Goal: Task Accomplishment & Management: Use online tool/utility

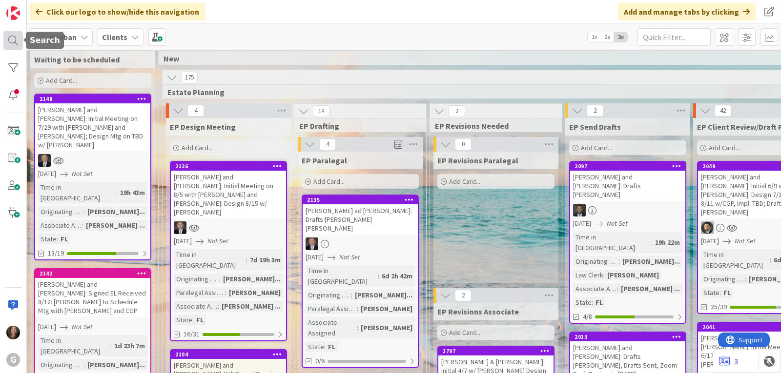
click at [13, 39] on div at bounding box center [13, 41] width 20 height 20
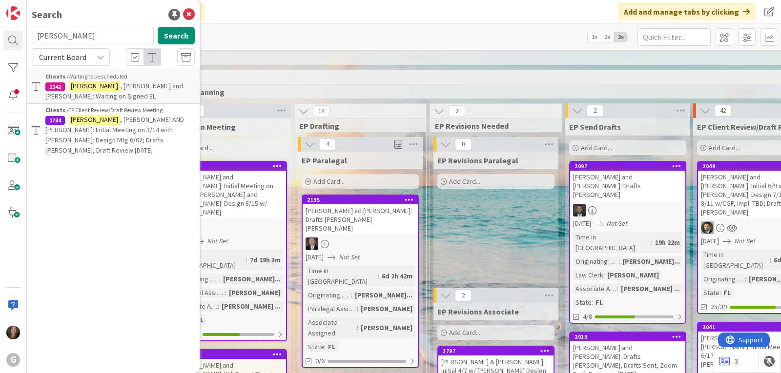
click at [88, 32] on input "[PERSON_NAME]" at bounding box center [93, 36] width 122 height 18
drag, startPoint x: 78, startPoint y: 35, endPoint x: -2, endPoint y: 36, distance: 80.5
click at [0, 36] on html "G Search [PERSON_NAME] Search Current Board Clients › Waiting to be scheduled 2…" at bounding box center [390, 186] width 781 height 373
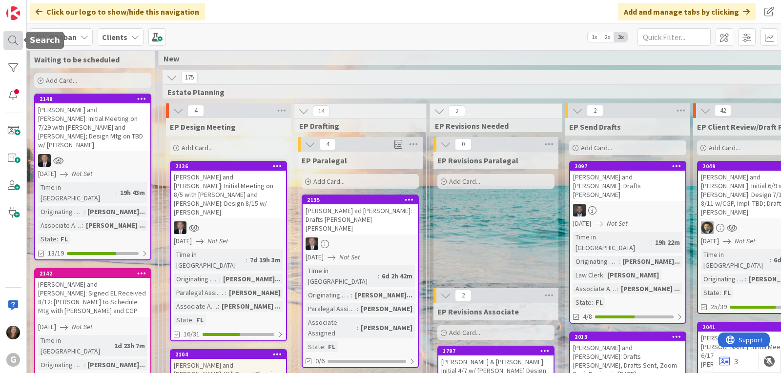
click at [14, 38] on div at bounding box center [13, 41] width 20 height 20
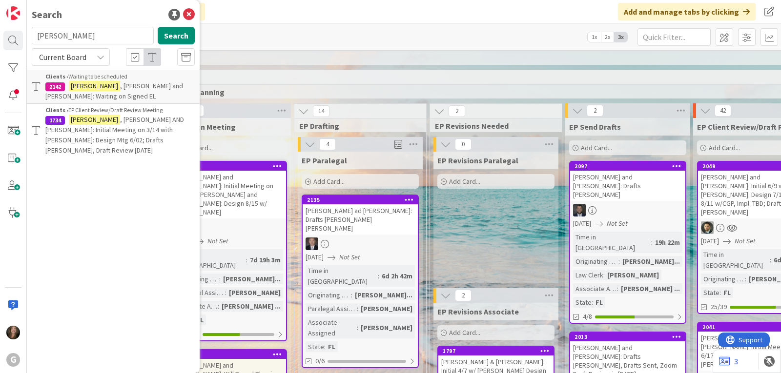
click at [89, 36] on input "[PERSON_NAME]" at bounding box center [93, 36] width 122 height 18
type input "c"
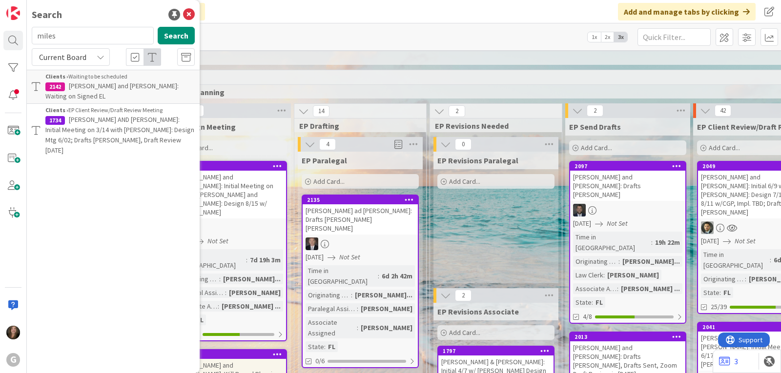
type input "miles"
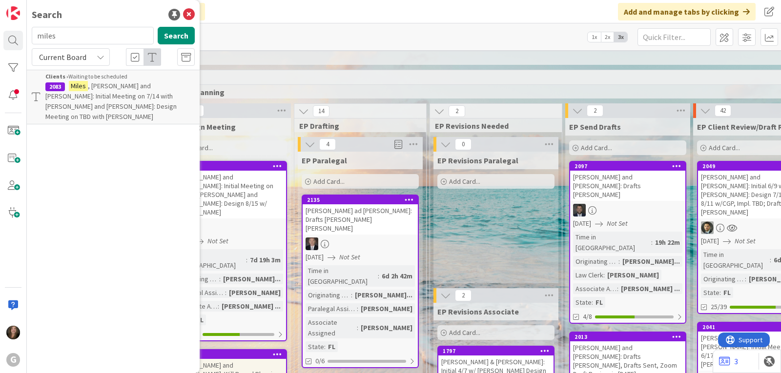
click at [130, 91] on p "[PERSON_NAME] and [PERSON_NAME]: Initial Meeting on 7/14 with [PERSON_NAME] and…" at bounding box center [119, 101] width 149 height 41
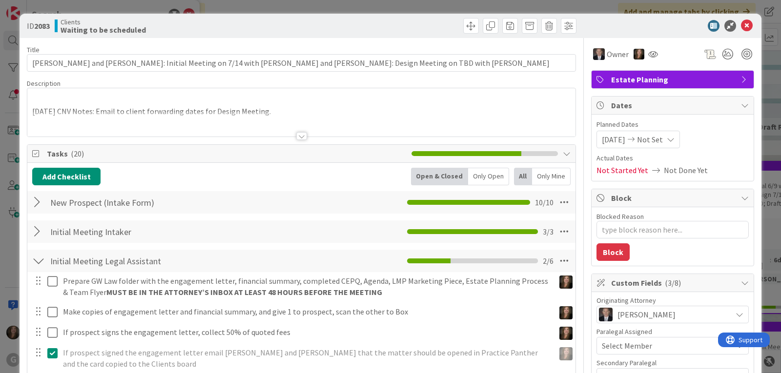
type textarea "x"
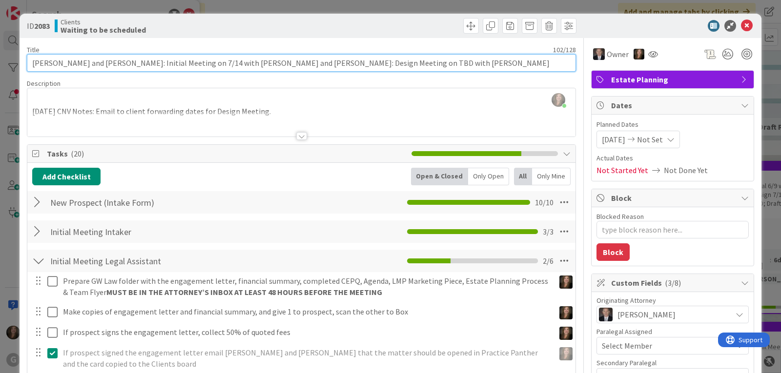
click at [328, 62] on input "[PERSON_NAME] and [PERSON_NAME]: Initial Meeting on 7/14 with [PERSON_NAME] and…" at bounding box center [301, 63] width 549 height 18
type input "[PERSON_NAME] and [PERSON_NAME]: Initial Meeting on 7/14 with [PERSON_NAME] and…"
type textarea "x"
type input "[PERSON_NAME] and [PERSON_NAME]: Initial Meeting on 7/14 with [PERSON_NAME] and…"
type textarea "x"
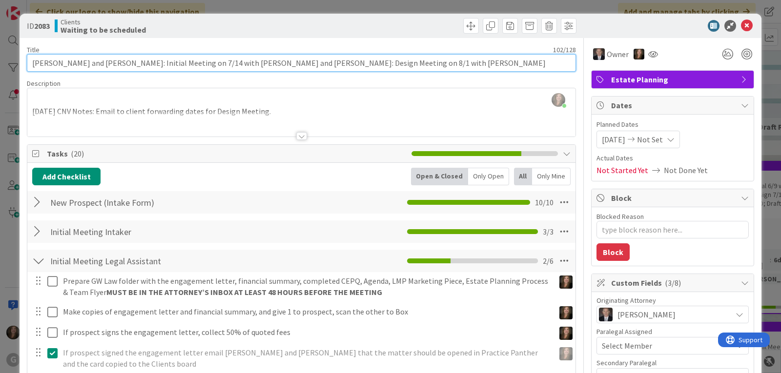
type input "[PERSON_NAME] and [PERSON_NAME]: Initial Meeting on 7/14 with [PERSON_NAME] and…"
type textarea "x"
type input "[PERSON_NAME] and [PERSON_NAME]: Initial Meeting on 7/14 with [PERSON_NAME] and…"
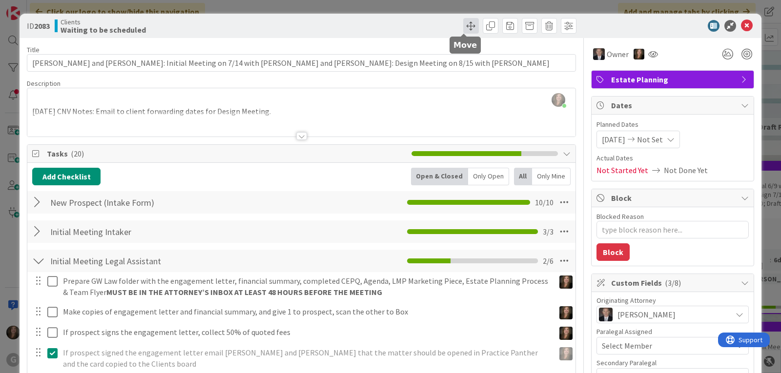
click at [465, 29] on span at bounding box center [471, 26] width 16 height 16
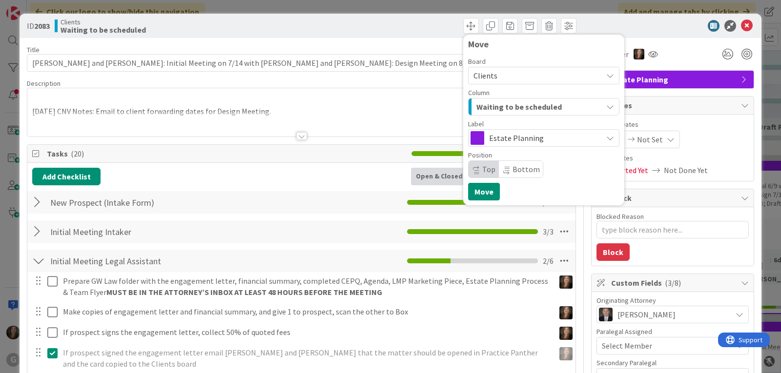
click at [523, 106] on span "Waiting to be scheduled" at bounding box center [518, 107] width 85 height 13
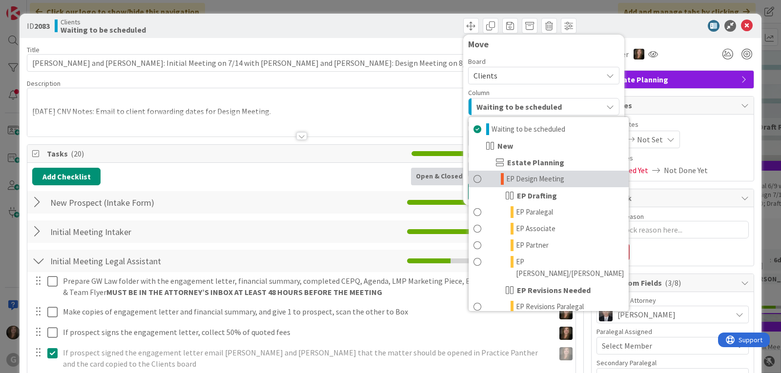
click at [520, 183] on span "EP Design Meeting" at bounding box center [535, 179] width 58 height 12
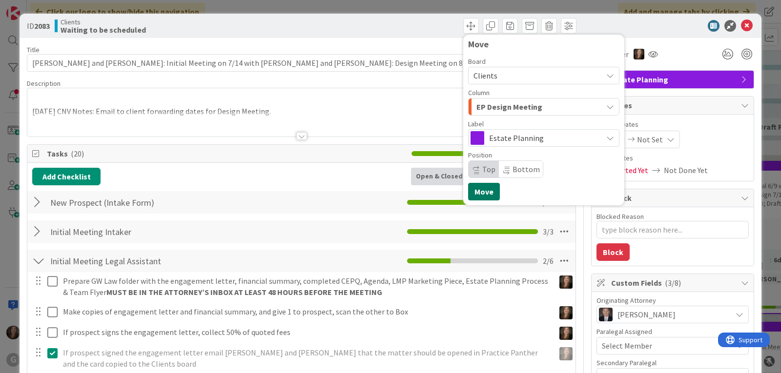
click at [468, 191] on button "Move" at bounding box center [484, 192] width 32 height 18
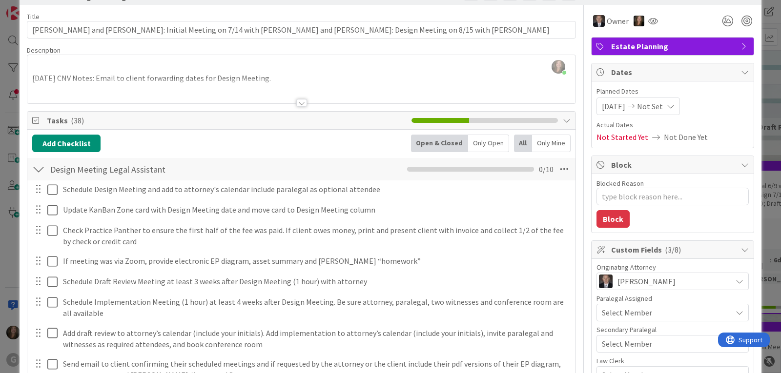
scroll to position [98, 0]
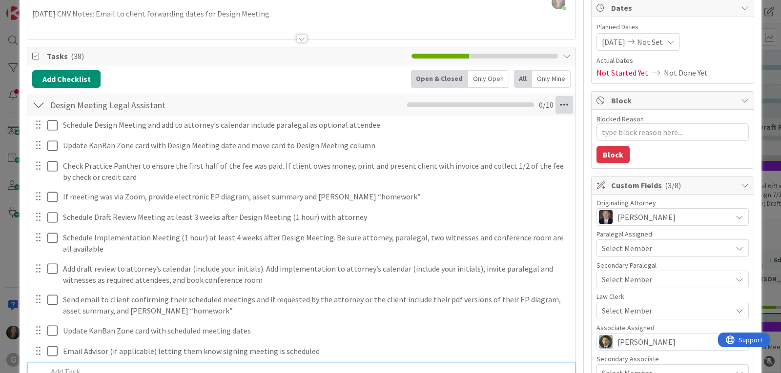
click at [559, 104] on icon at bounding box center [564, 105] width 18 height 18
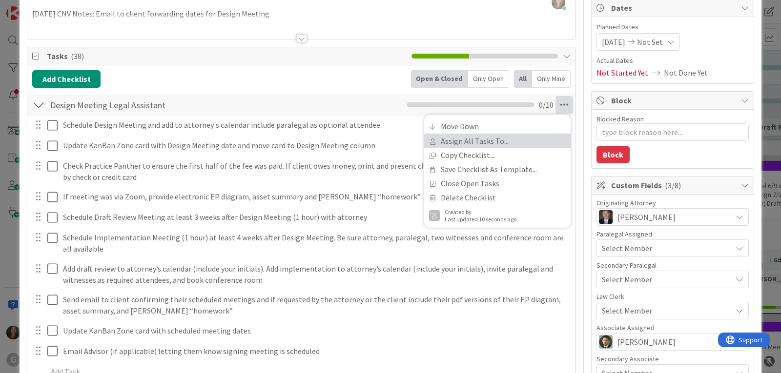
click at [483, 139] on link "Assign All Tasks To..." at bounding box center [497, 141] width 146 height 14
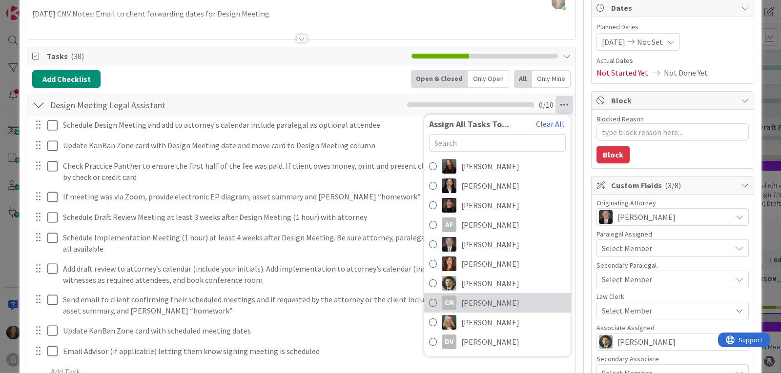
click at [466, 302] on span "[PERSON_NAME]" at bounding box center [490, 303] width 58 height 12
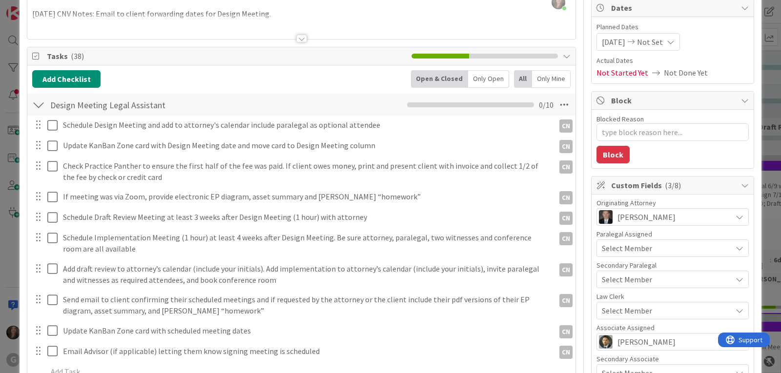
type textarea "x"
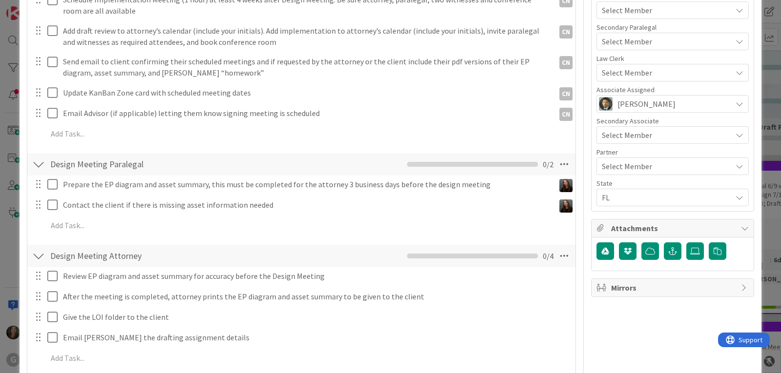
scroll to position [342, 0]
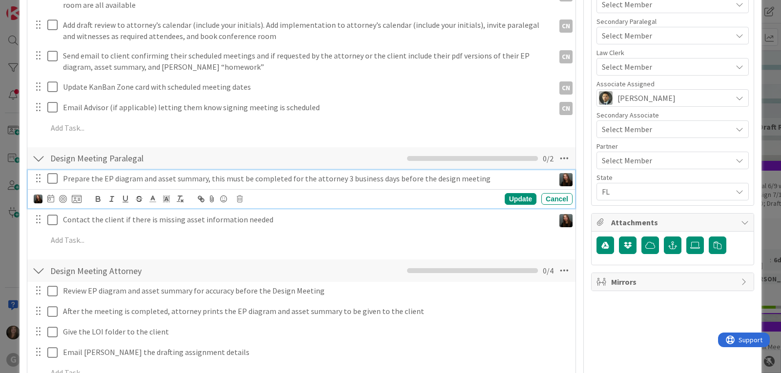
click at [286, 179] on p "Prepare the EP diagram and asset summary, this must be completed for the attorn…" at bounding box center [307, 178] width 488 height 11
click at [52, 199] on icon at bounding box center [50, 199] width 7 height 8
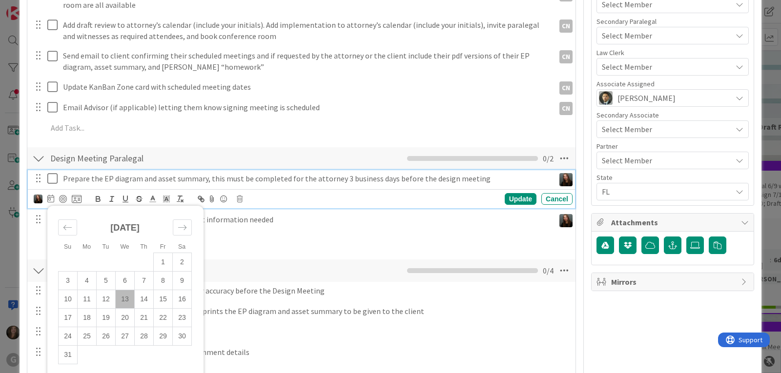
click at [125, 295] on td "13" at bounding box center [125, 299] width 19 height 19
type input "[DATE]"
click at [516, 199] on div "Update" at bounding box center [521, 199] width 32 height 12
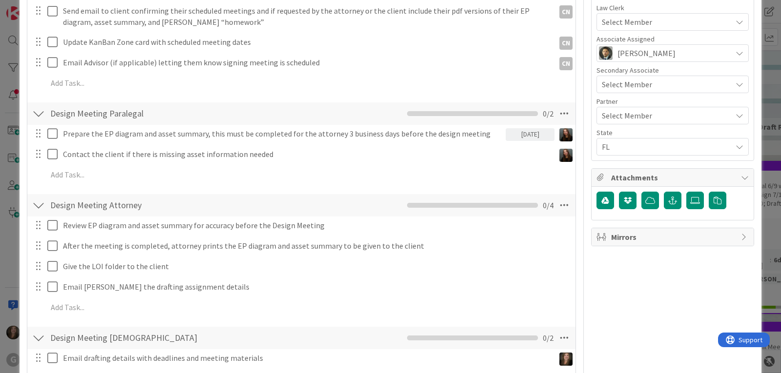
scroll to position [390, 0]
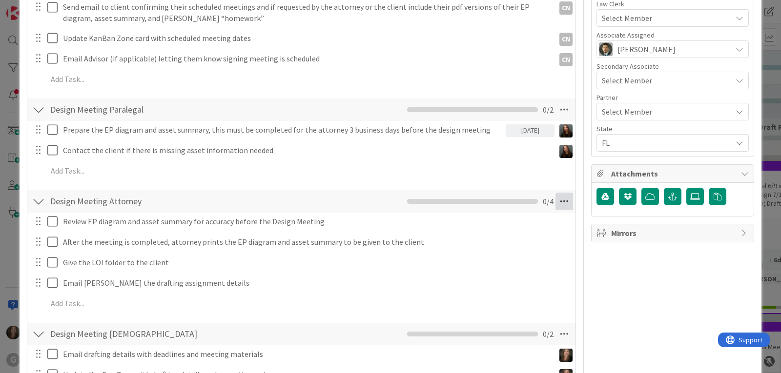
click at [556, 201] on icon at bounding box center [564, 202] width 18 height 18
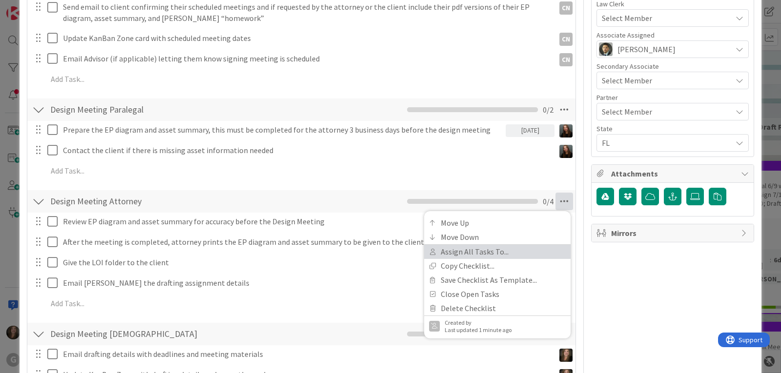
click at [490, 248] on link "Assign All Tasks To..." at bounding box center [497, 252] width 146 height 14
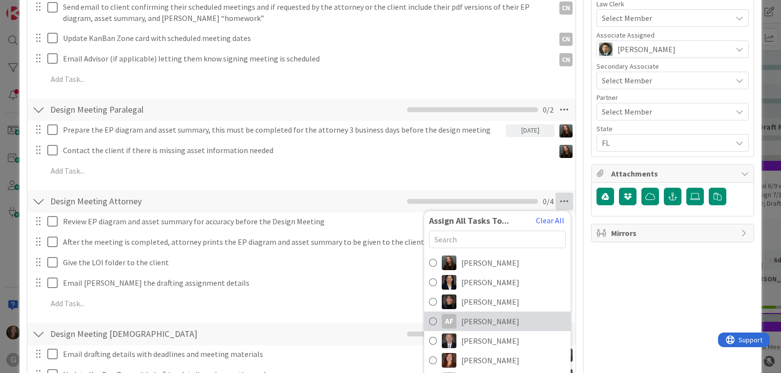
scroll to position [49, 0]
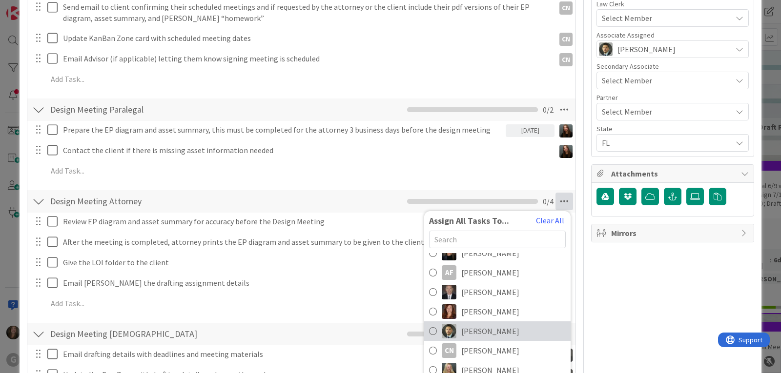
click at [481, 327] on span "[PERSON_NAME]" at bounding box center [490, 332] width 58 height 12
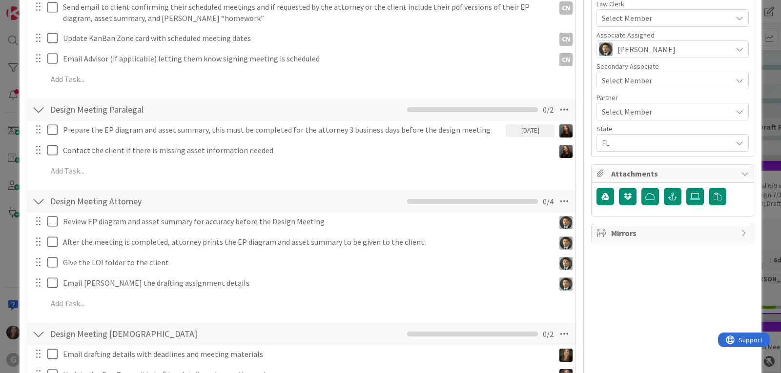
type textarea "x"
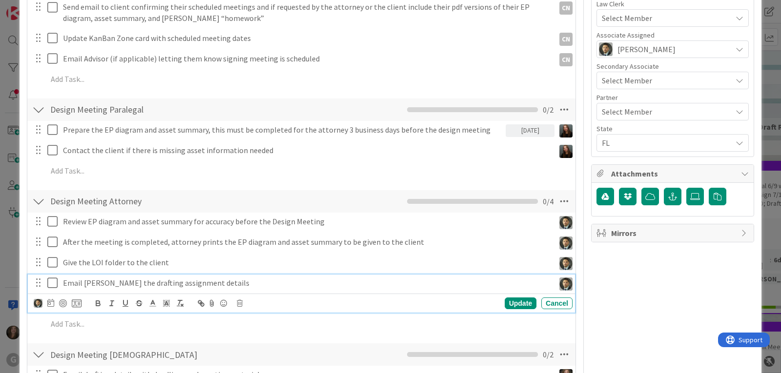
click at [129, 285] on p "Email [PERSON_NAME] the drafting assignment details" at bounding box center [307, 283] width 488 height 11
click at [50, 303] on icon at bounding box center [50, 303] width 7 height 8
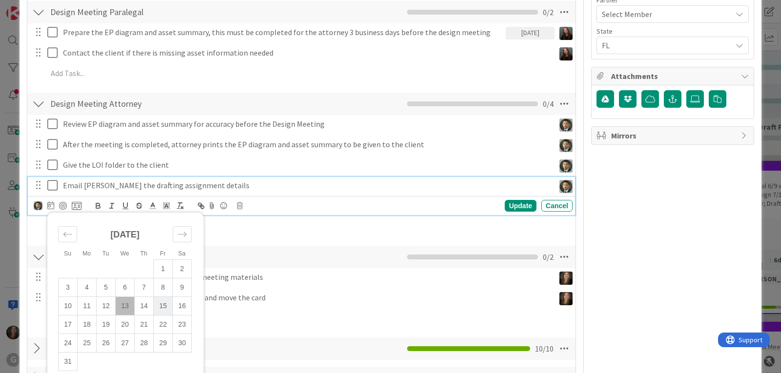
click at [166, 300] on td "15" at bounding box center [163, 306] width 19 height 19
type input "[DATE]"
type textarea "x"
click at [517, 204] on div "Update" at bounding box center [521, 206] width 32 height 12
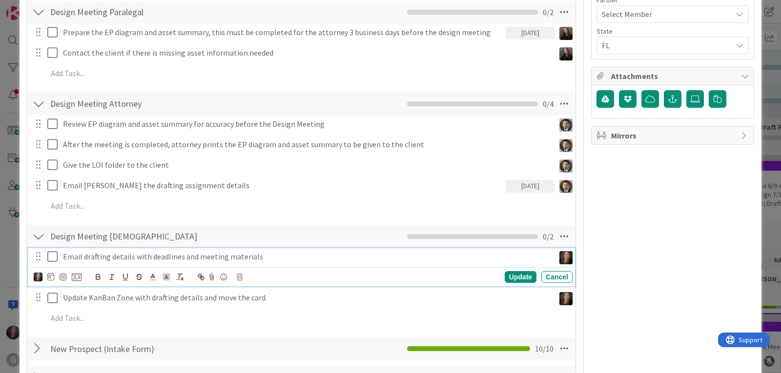
click at [176, 255] on p "Email drafting details with deadlines and meeting materials" at bounding box center [307, 256] width 488 height 11
click at [48, 278] on icon at bounding box center [50, 277] width 7 height 8
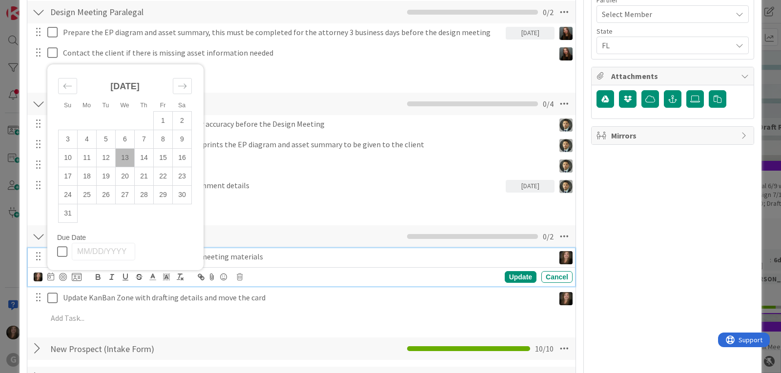
scroll to position [537, 0]
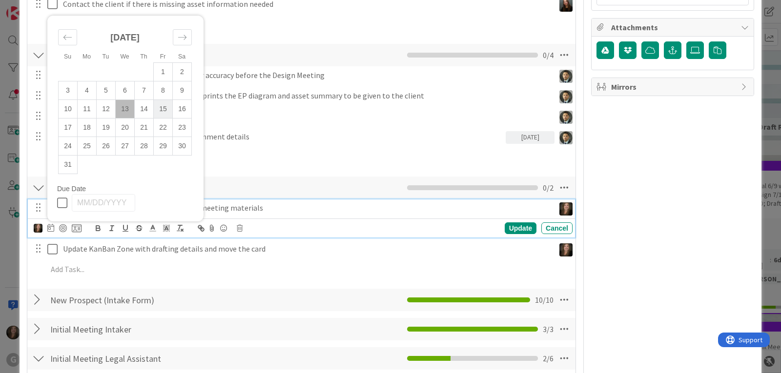
click at [161, 110] on td "15" at bounding box center [163, 109] width 19 height 19
type input "[DATE]"
click at [512, 229] on div "Update" at bounding box center [521, 229] width 32 height 12
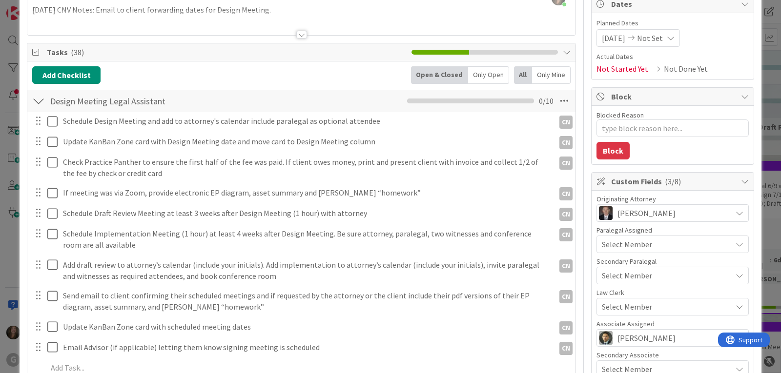
scroll to position [98, 0]
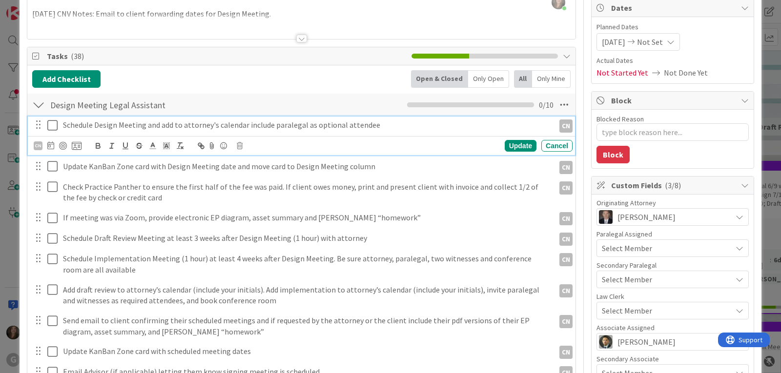
click at [51, 124] on icon at bounding box center [54, 126] width 15 height 12
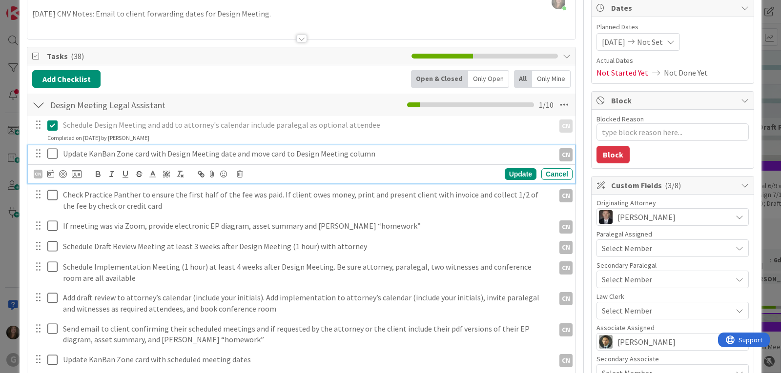
click at [53, 155] on icon at bounding box center [54, 154] width 15 height 12
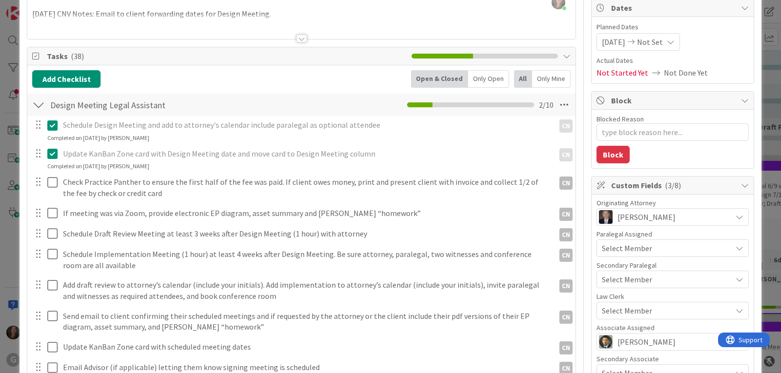
type textarea "x"
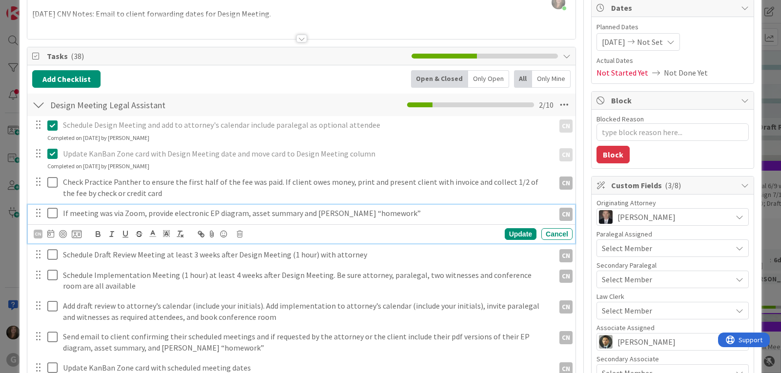
click at [274, 213] on p "If meeting was via Zoom, provide electronic EP diagram, asset summary and [PERS…" at bounding box center [307, 213] width 488 height 11
click at [48, 232] on icon at bounding box center [50, 234] width 7 height 8
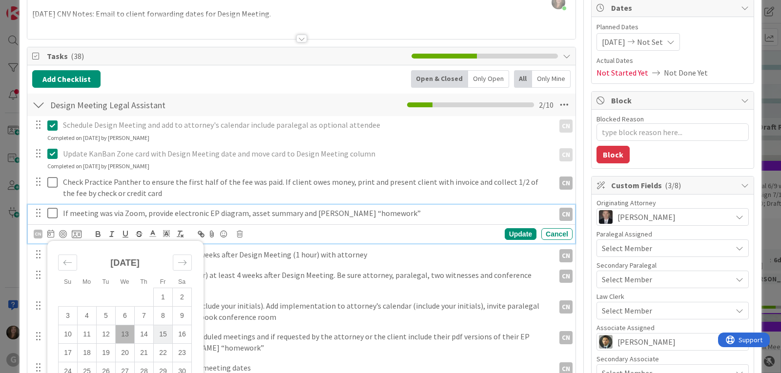
click at [161, 331] on td "15" at bounding box center [163, 334] width 19 height 19
type input "[DATE]"
click at [509, 233] on div "Update" at bounding box center [521, 234] width 32 height 12
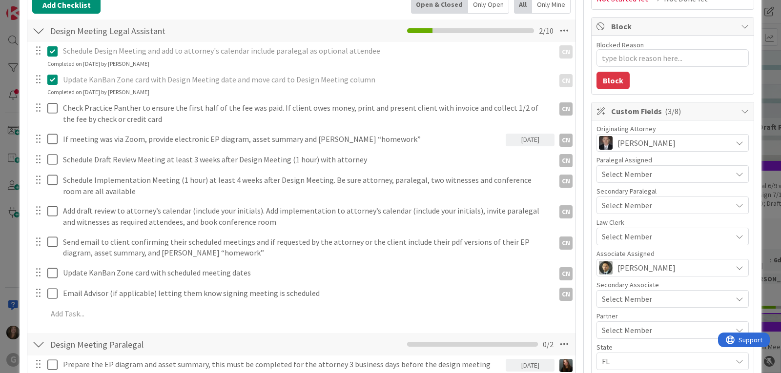
scroll to position [195, 0]
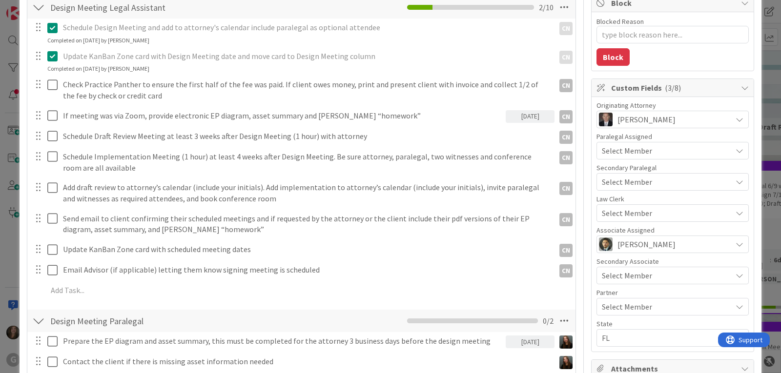
click at [667, 152] on div "Select Member" at bounding box center [667, 151] width 130 height 12
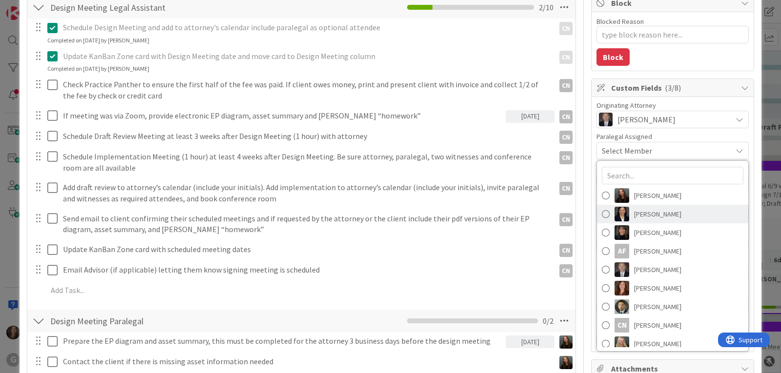
click at [646, 211] on span "[PERSON_NAME]" at bounding box center [657, 214] width 47 height 15
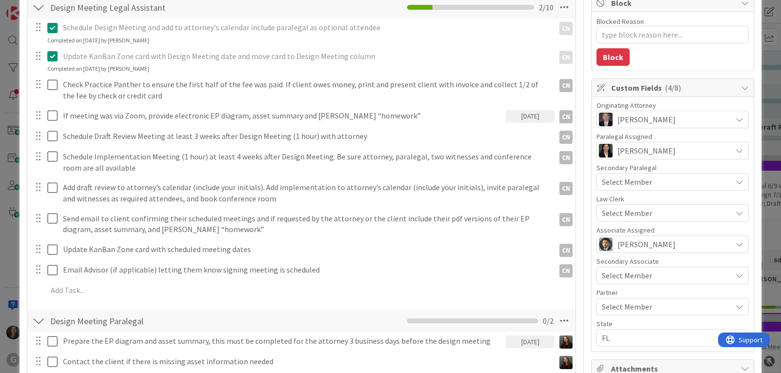
click at [667, 150] on div "[PERSON_NAME]" at bounding box center [665, 151] width 133 height 14
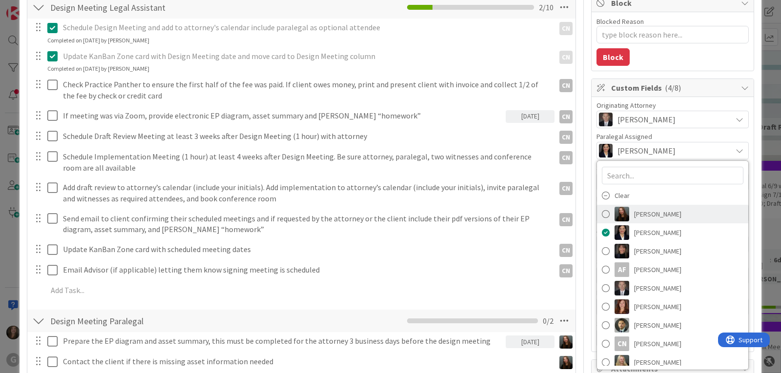
click at [646, 212] on span "[PERSON_NAME]" at bounding box center [657, 214] width 47 height 15
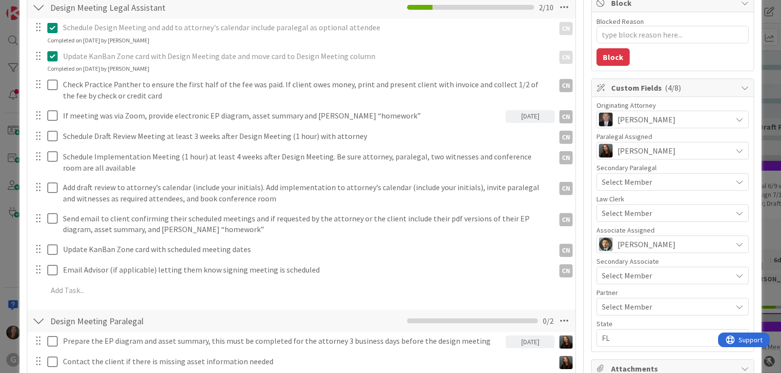
type textarea "x"
click at [664, 135] on div "Paralegal Assigned" at bounding box center [672, 136] width 152 height 7
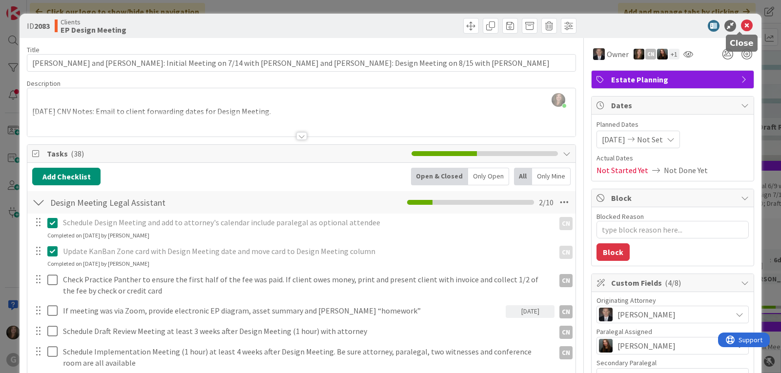
click at [741, 25] on icon at bounding box center [747, 26] width 12 height 12
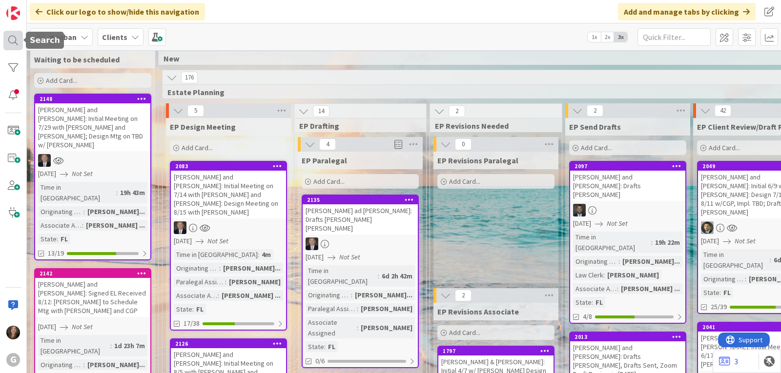
click at [14, 39] on div at bounding box center [13, 41] width 20 height 20
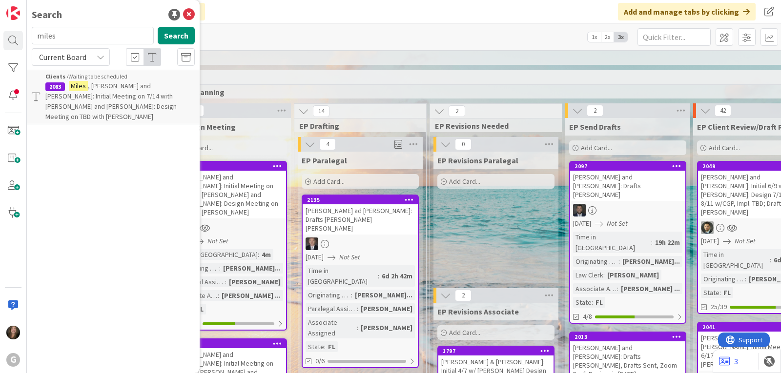
drag, startPoint x: 107, startPoint y: 35, endPoint x: 26, endPoint y: 40, distance: 81.2
click at [26, 40] on div "G Search miles Search Current Board Clients › Waiting to be scheduled 2083 [PER…" at bounding box center [13, 186] width 27 height 373
type input "[PERSON_NAME]"
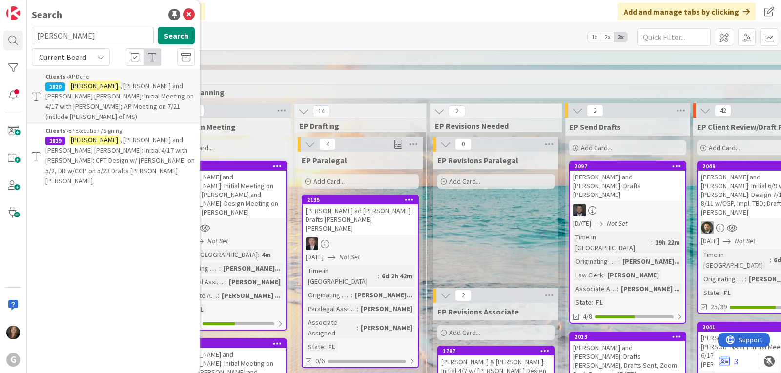
click at [118, 139] on span ", [PERSON_NAME] and [PERSON_NAME] [PERSON_NAME]: Initial 4/17 with [PERSON_NAME…" at bounding box center [119, 161] width 149 height 50
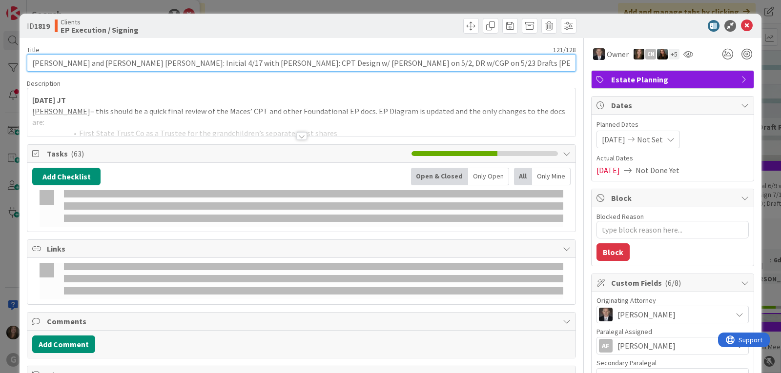
click at [445, 61] on input "[PERSON_NAME] and [PERSON_NAME] [PERSON_NAME]: Initial 4/17 with [PERSON_NAME]:…" at bounding box center [301, 63] width 549 height 18
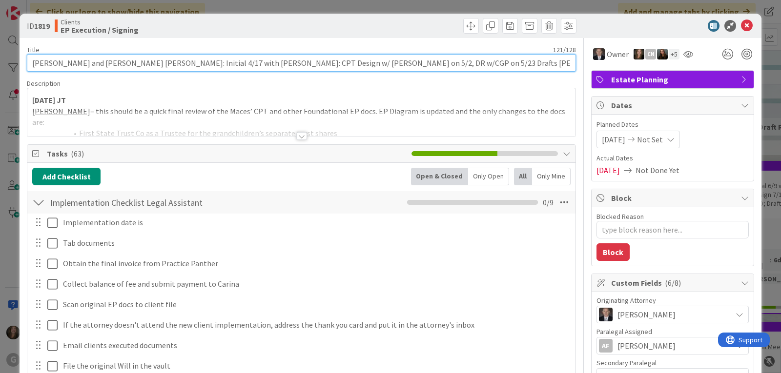
type textarea "x"
click at [168, 64] on input "[PERSON_NAME] and [PERSON_NAME] [PERSON_NAME]: Initial 4/17 with [PERSON_NAME]:…" at bounding box center [301, 63] width 549 height 18
type input "[PERSON_NAME] and [PERSON_NAME] [PERSON_NAME]: Initial 4/17 w/th [PERSON_NAME]:…"
type textarea "x"
type input "[PERSON_NAME] and [PERSON_NAME] [PERSON_NAME]: Initial 4/17 w/[PERSON_NAME]: CP…"
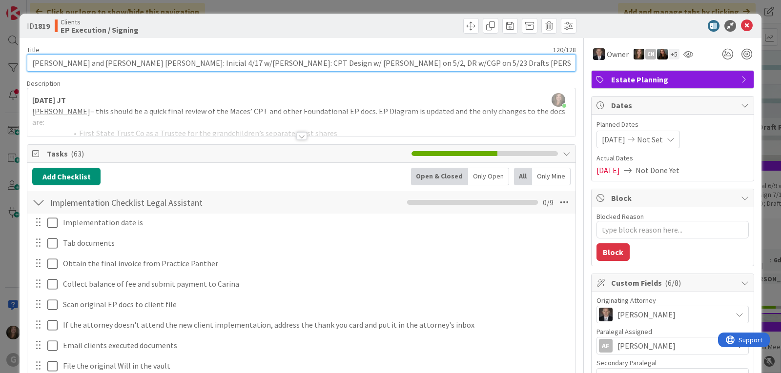
type textarea "x"
type input "[PERSON_NAME] and [PERSON_NAME] [PERSON_NAME]: Initial 4/17 w/ [PERSON_NAME]: C…"
type textarea "x"
click at [256, 64] on input "[PERSON_NAME] and [PERSON_NAME] [PERSON_NAME]: Initial 4/17 w/ [PERSON_NAME]: C…" at bounding box center [301, 63] width 549 height 18
type input "[PERSON_NAME] and [PERSON_NAME] [PERSON_NAME]: Initial 4/17 w/ [PERSON_NAME]: C…"
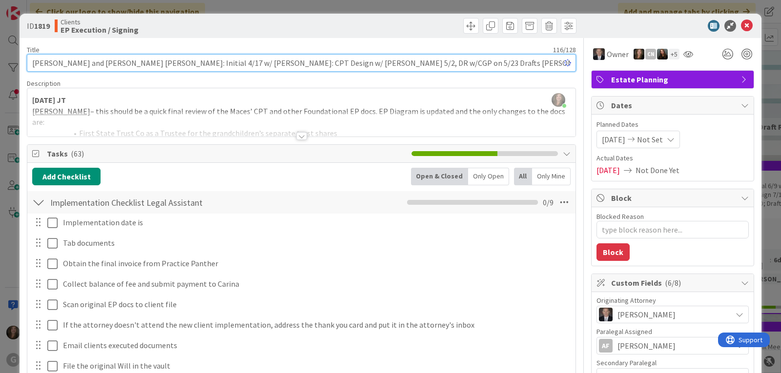
type textarea "x"
click at [424, 62] on input "[PERSON_NAME] and [PERSON_NAME] [PERSON_NAME]: Initial 4/17 w/ [PERSON_NAME]: C…" at bounding box center [301, 63] width 549 height 18
type input "[PERSON_NAME] and [PERSON_NAME] [PERSON_NAME]: Initial 4/17 w/ [PERSON_NAME]: C…"
type textarea "x"
type input "[PERSON_NAME] and [PERSON_NAME] [PERSON_NAME]: Initial 4/17 w/ [PERSON_NAME]: C…"
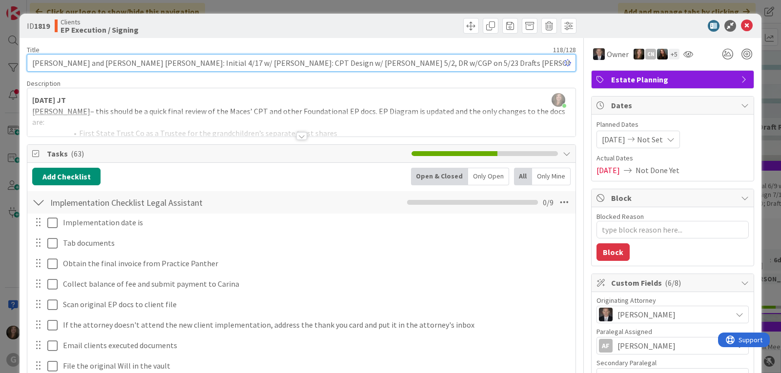
type textarea "x"
type input "[PERSON_NAME] and [PERSON_NAME] [PERSON_NAME]: Initial 4/17 w/ [PERSON_NAME]: C…"
type textarea "x"
type input "[PERSON_NAME] and [PERSON_NAME] [PERSON_NAME]: Initial 4/17 w/ [PERSON_NAME]: C…"
type textarea "x"
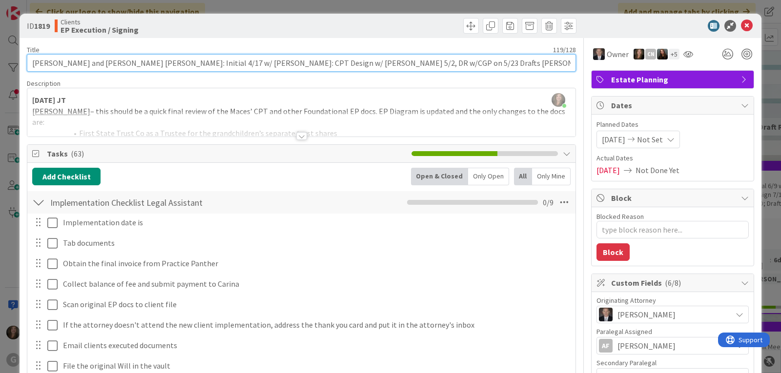
type input "[PERSON_NAME] and [PERSON_NAME] [PERSON_NAME]: Initial 4/17 w/ [PERSON_NAME]: C…"
type textarea "x"
type input "[PERSON_NAME] and [PERSON_NAME] [PERSON_NAME]: Initial 4/17 w/ [PERSON_NAME]: C…"
type textarea "x"
type input "[PERSON_NAME] and [PERSON_NAME] [PERSON_NAME]: Initial 4/17 w/ [PERSON_NAME]: C…"
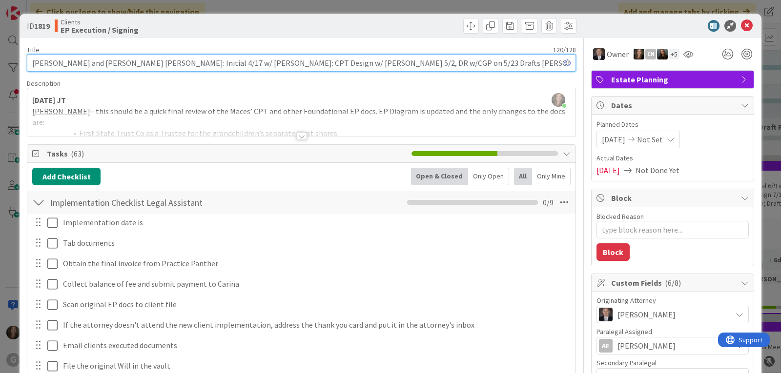
type textarea "x"
type input "[PERSON_NAME] and [PERSON_NAME] [PERSON_NAME]: Initial 4/17 w/ [PERSON_NAME]: C…"
type textarea "x"
type input "[PERSON_NAME] and [PERSON_NAME] [PERSON_NAME]: Initial 4/17 w/ [PERSON_NAME]: C…"
type textarea "x"
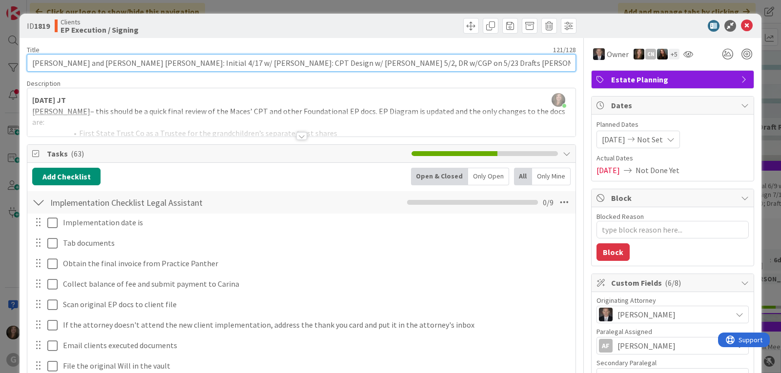
type input "[PERSON_NAME] and [PERSON_NAME] [PERSON_NAME]: Initial 4/17 w/ [PERSON_NAME]: C…"
type textarea "x"
type input "[PERSON_NAME] and [PERSON_NAME] [PERSON_NAME]: Initial 4/17 w/ [PERSON_NAME]: C…"
type textarea "x"
type input "[PERSON_NAME] and [PERSON_NAME] [PERSON_NAME]: Initial 4/17 w/ [PERSON_NAME]: C…"
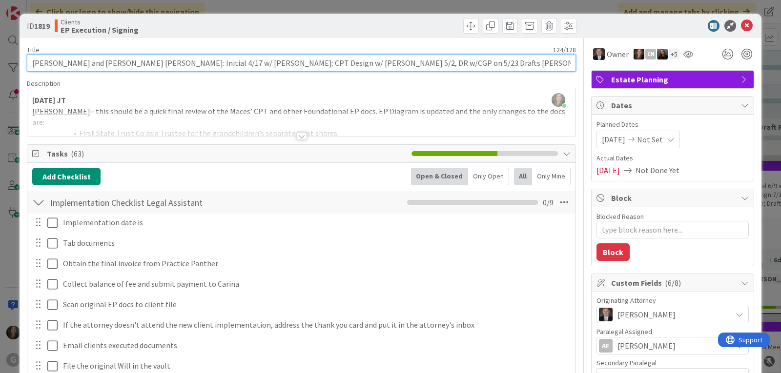
type textarea "x"
type input "[PERSON_NAME] and [PERSON_NAME] [PERSON_NAME]: Initial 4/17 w/ [PERSON_NAME]: C…"
type textarea "x"
type input "[PERSON_NAME] and [PERSON_NAME] [PERSON_NAME]: Initial 4/17 w/ [PERSON_NAME]: C…"
type textarea "x"
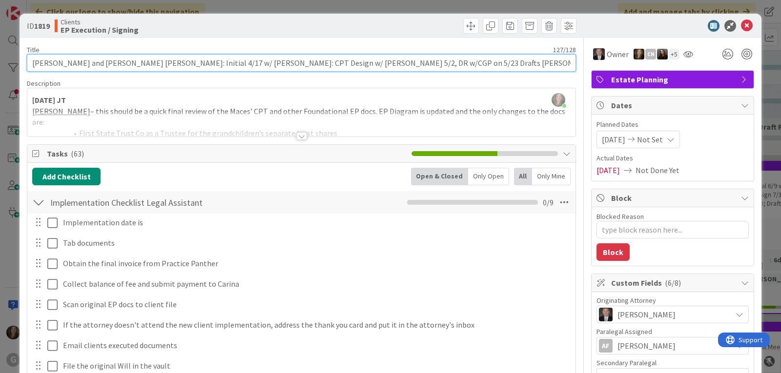
type input "[PERSON_NAME] and [PERSON_NAME] [PERSON_NAME]: Initial 4/17 w/ [PERSON_NAME]: C…"
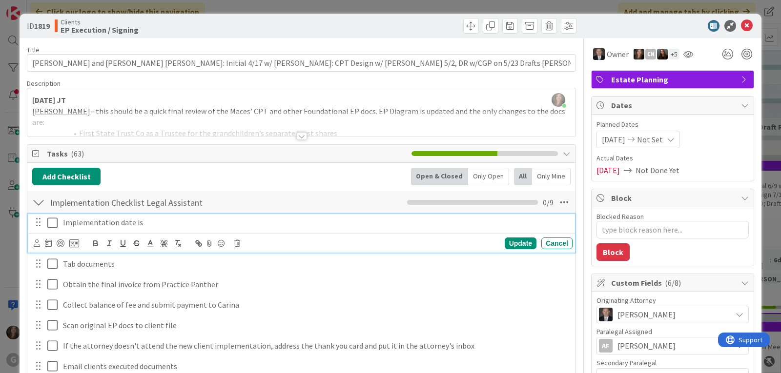
click at [100, 221] on p "Implementation date is" at bounding box center [316, 222] width 506 height 11
click at [48, 242] on icon at bounding box center [48, 243] width 7 height 8
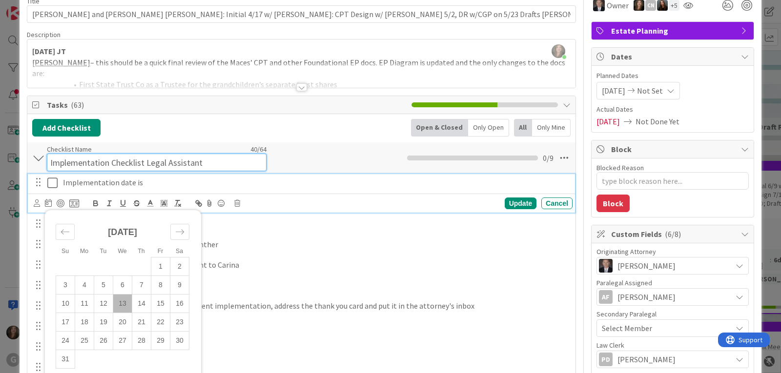
scroll to position [58, 0]
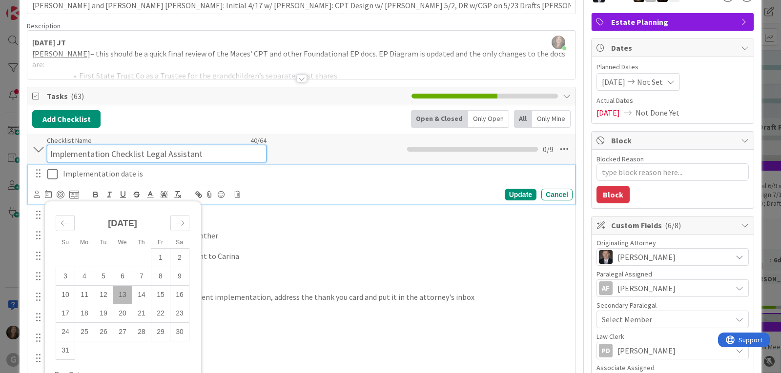
click at [252, 149] on input "Implementation Checklist Legal Assistant" at bounding box center [157, 154] width 220 height 18
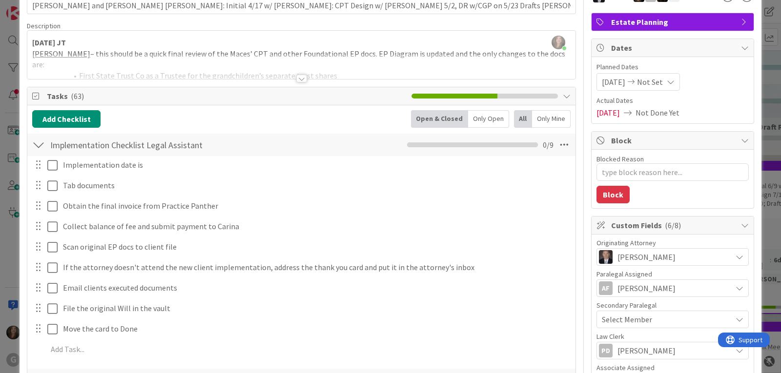
click at [359, 135] on div "Implementation Checklist Legal Assistant Checklist Name 40 / 64 Implementation …" at bounding box center [301, 145] width 548 height 22
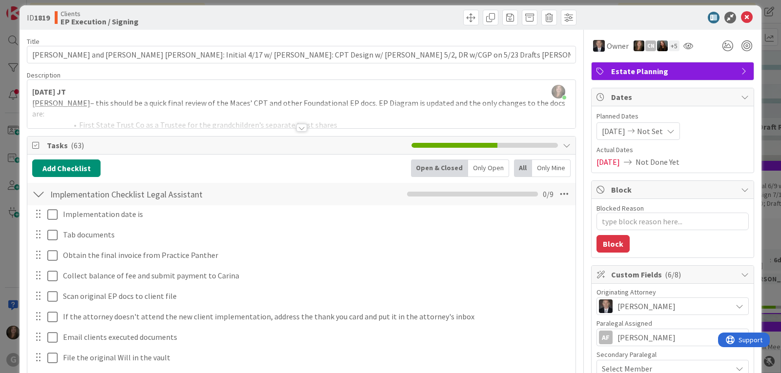
scroll to position [0, 0]
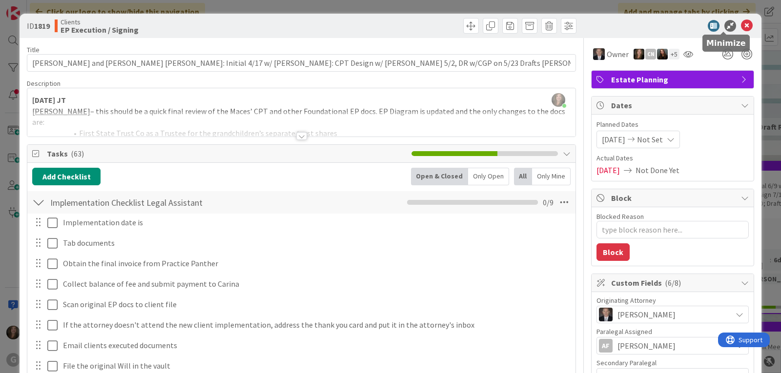
click at [741, 26] on icon at bounding box center [747, 26] width 12 height 12
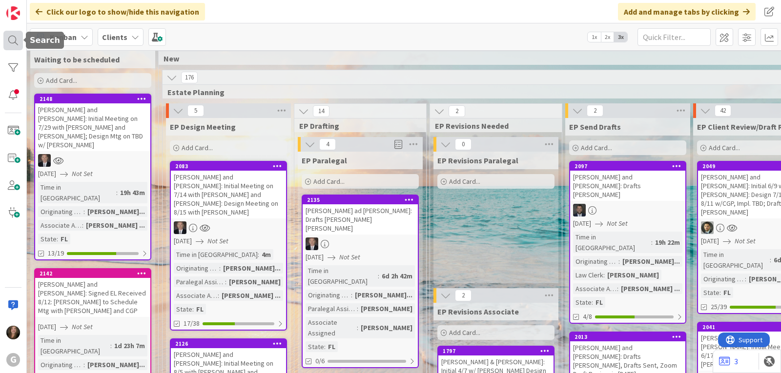
click at [13, 39] on div at bounding box center [13, 41] width 20 height 20
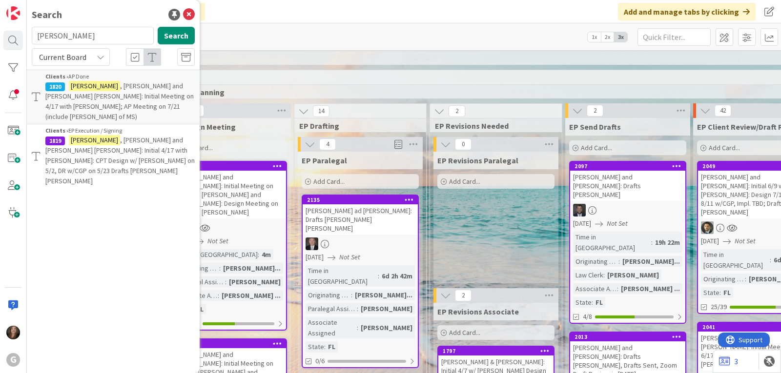
drag, startPoint x: 77, startPoint y: 34, endPoint x: 31, endPoint y: 33, distance: 45.9
click at [31, 33] on div "[PERSON_NAME] Search" at bounding box center [113, 37] width 175 height 21
type input "[PERSON_NAME]"
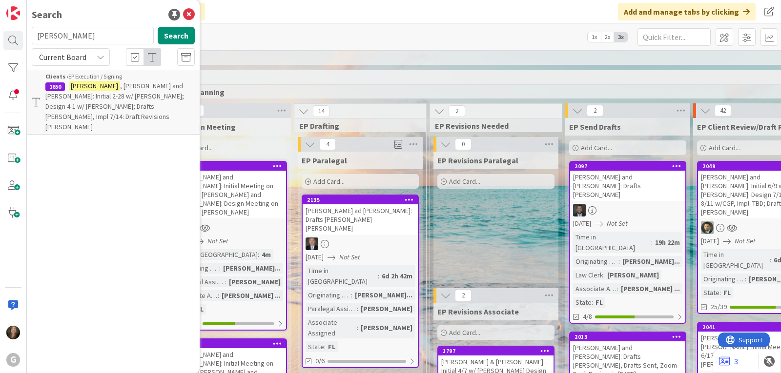
click at [68, 101] on p "[PERSON_NAME] and [PERSON_NAME]: Initial 2-28 w/ [PERSON_NAME]; Design 4-1 w/ […" at bounding box center [119, 106] width 149 height 51
